Goal: Navigation & Orientation: Find specific page/section

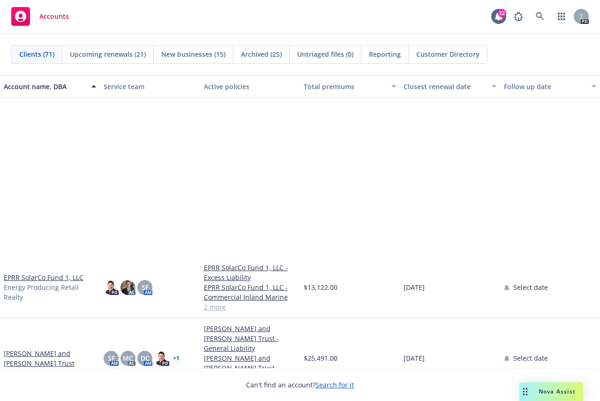
scroll to position [937, 0]
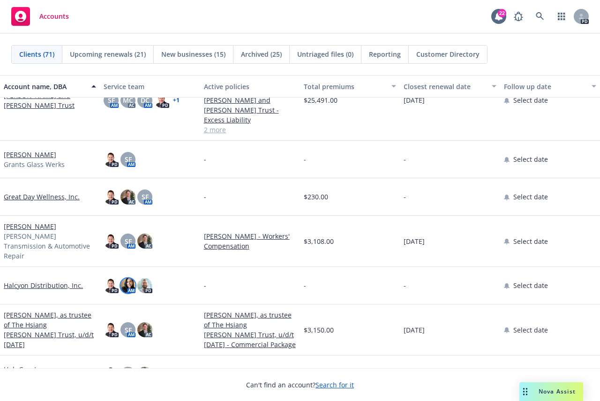
click at [129, 278] on img at bounding box center [127, 285] width 15 height 15
click at [144, 278] on img at bounding box center [144, 285] width 15 height 15
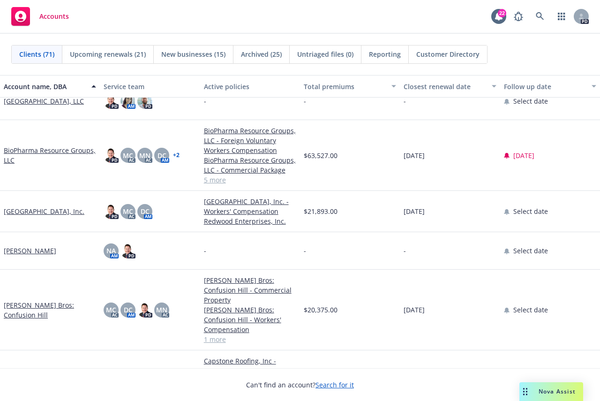
scroll to position [0, 0]
